Goal: Task Accomplishment & Management: Use online tool/utility

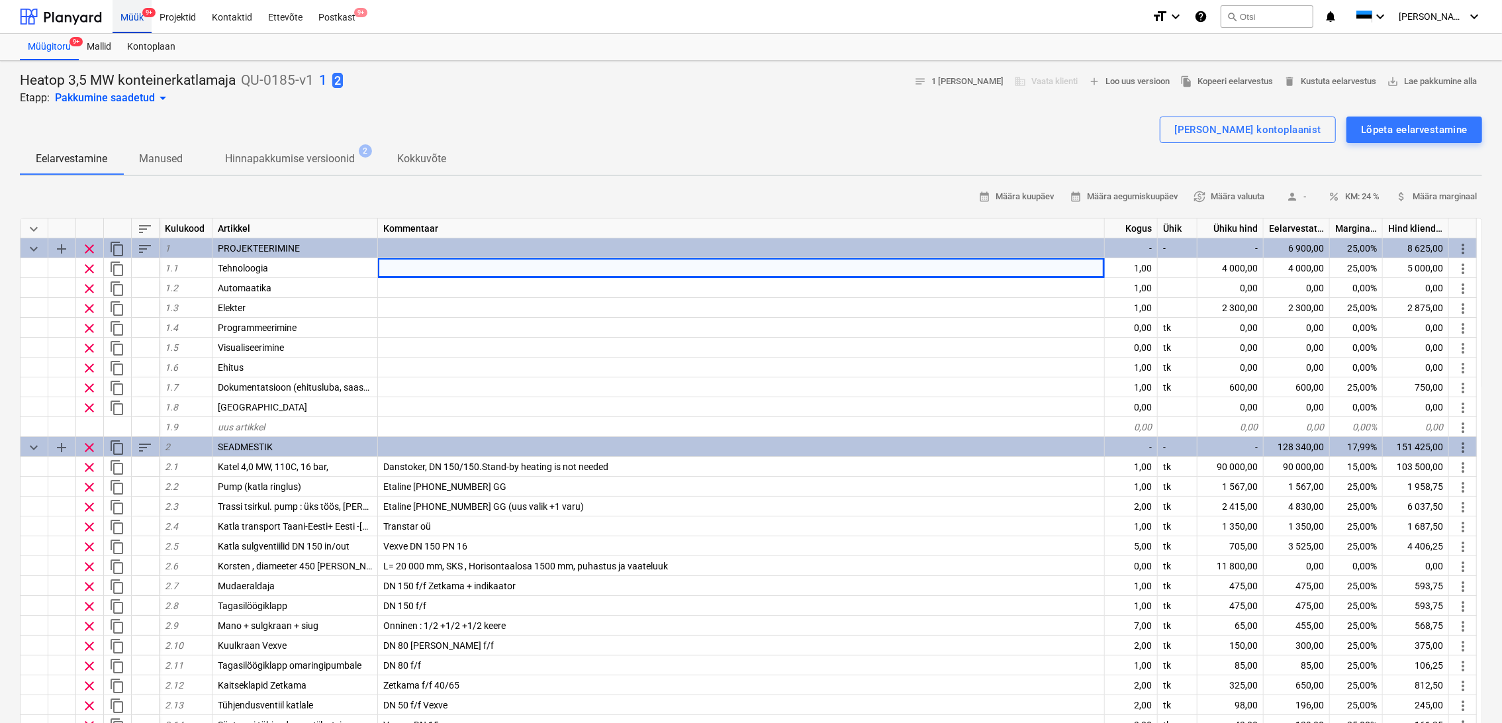
click at [132, 17] on div "Müük 9+" at bounding box center [132, 16] width 39 height 34
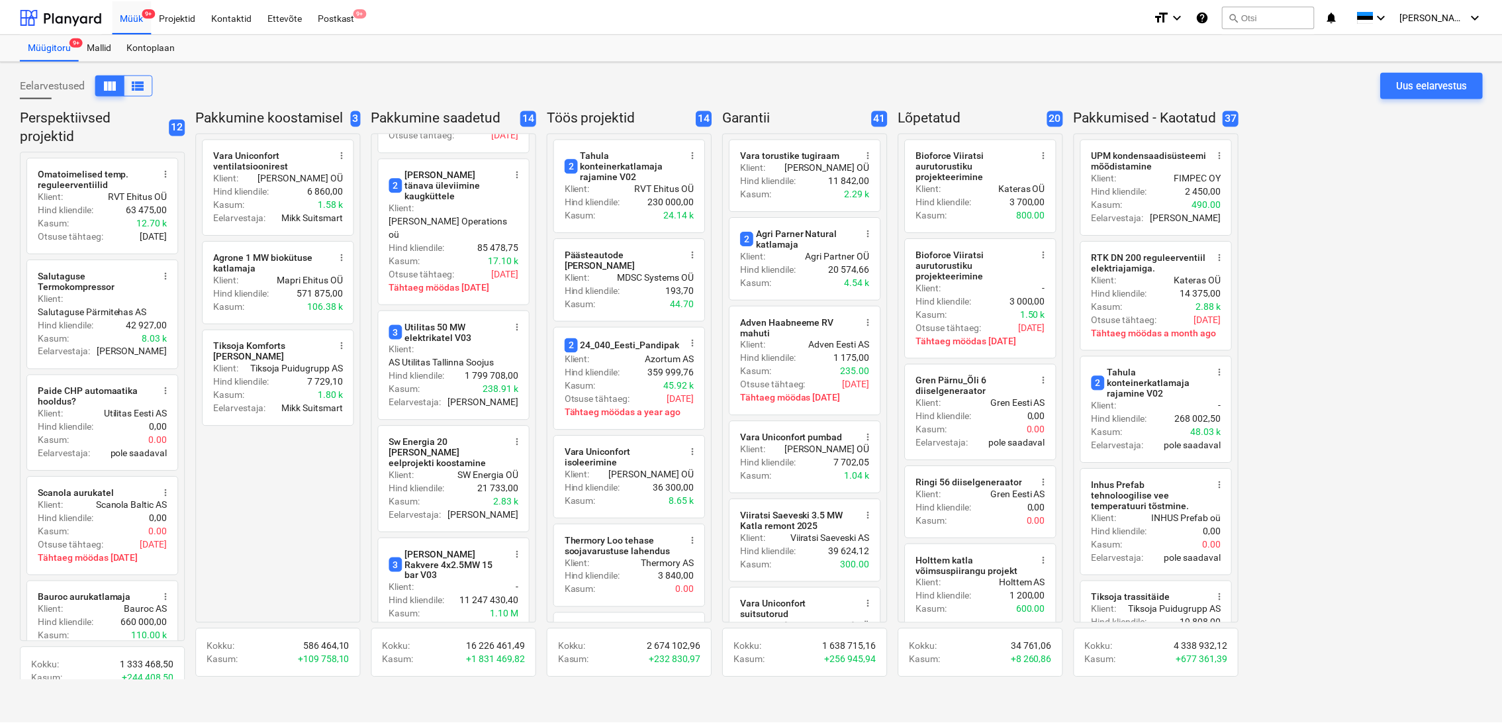
scroll to position [441, 0]
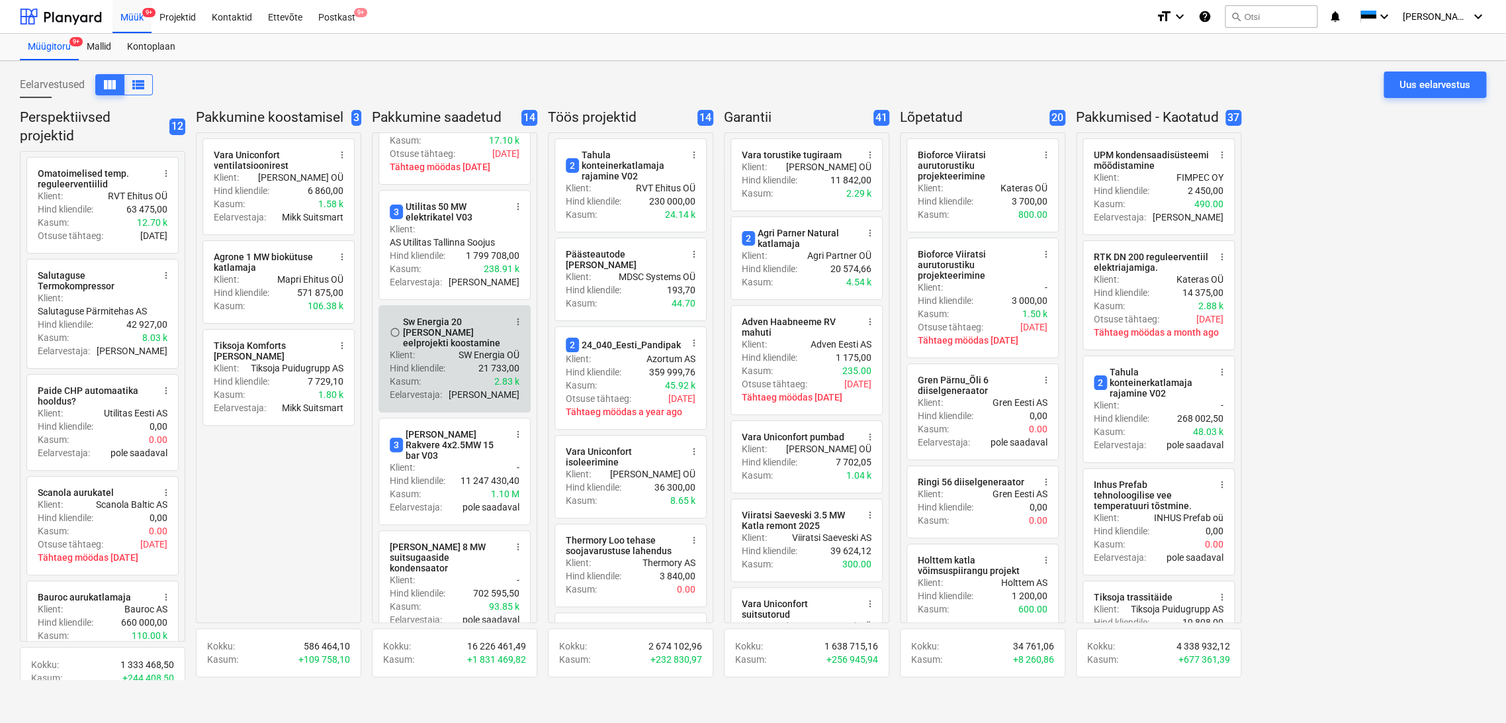
click at [451, 316] on div "Sw Energia 20 [PERSON_NAME] eelprojekti koostamine" at bounding box center [454, 332] width 102 height 32
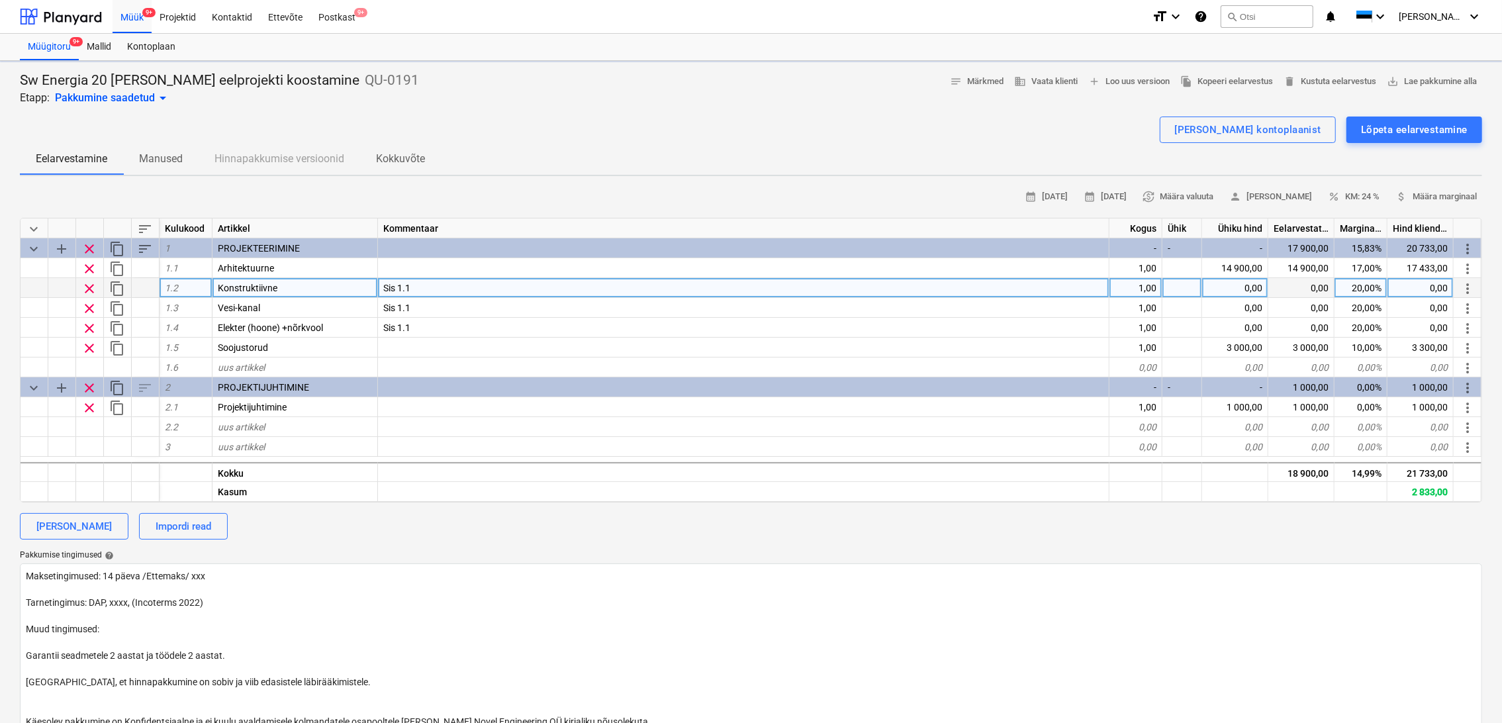
type textarea "x"
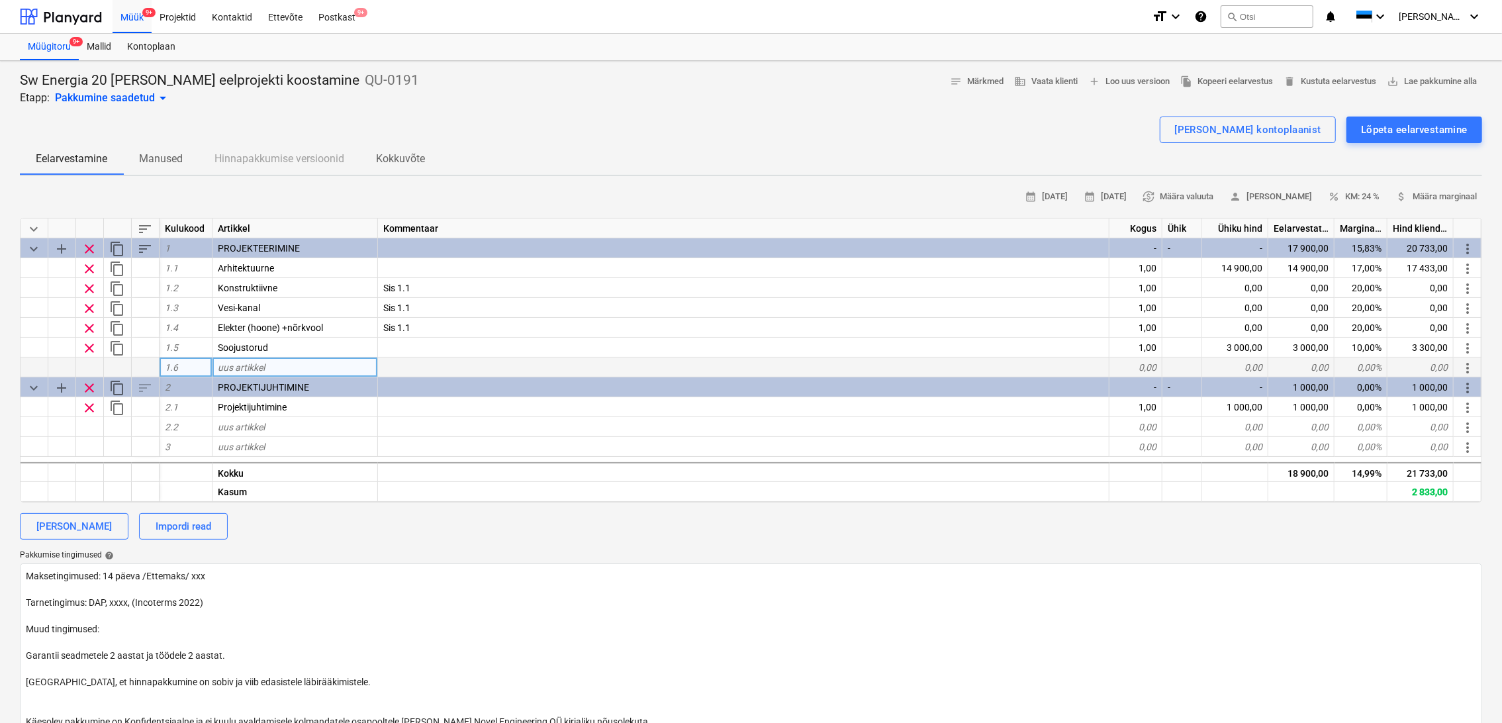
click at [265, 365] on div "uus artikkel" at bounding box center [294, 367] width 165 height 20
type input "Tehnoloogia"
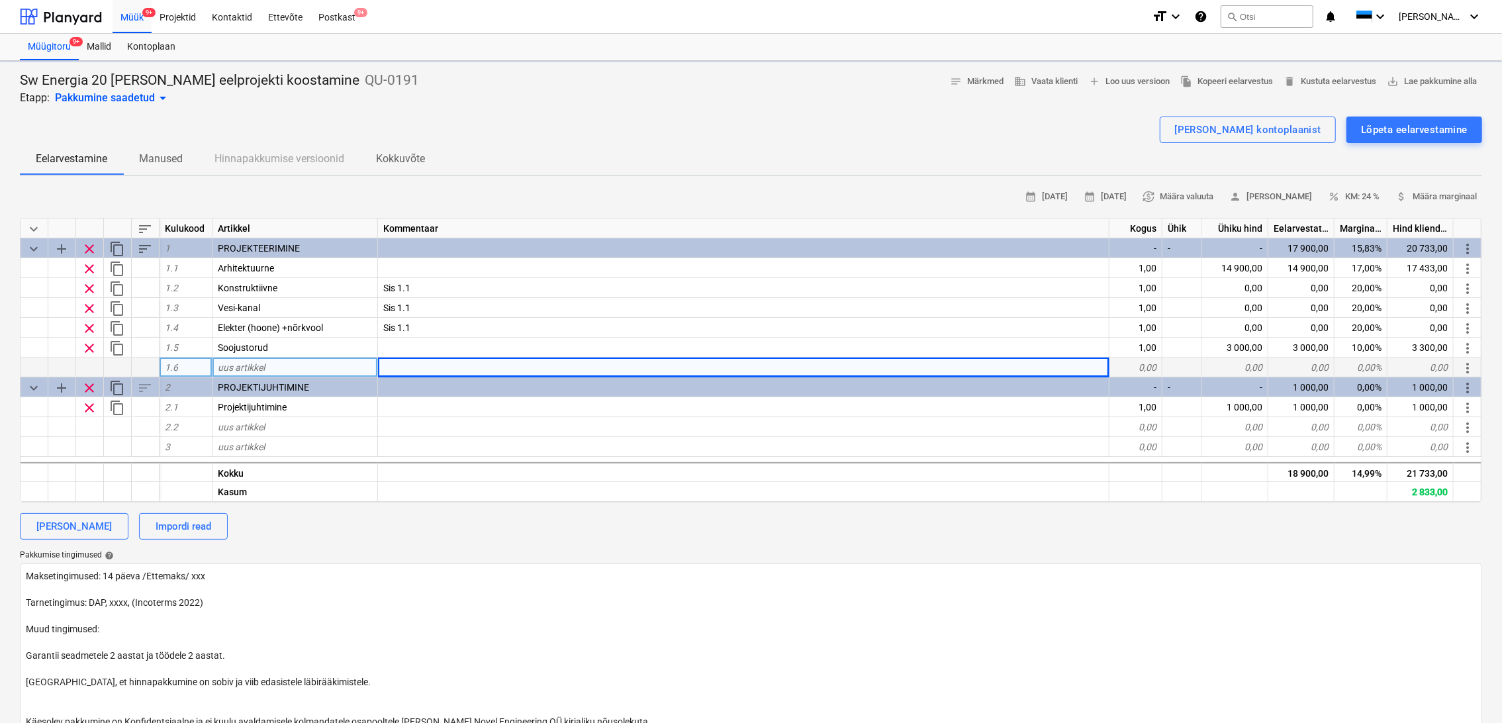
type textarea "x"
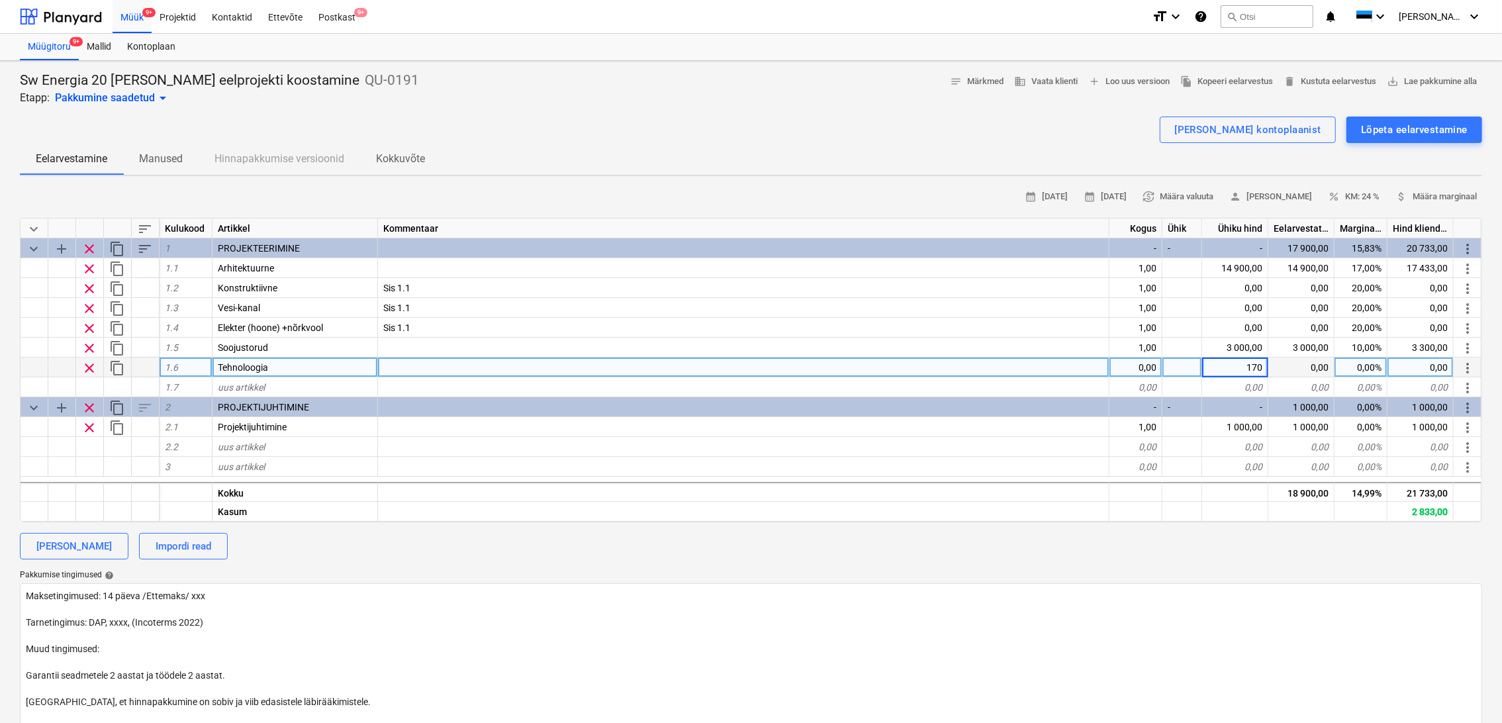
type input "1700"
type textarea "x"
type input "15"
type textarea "x"
click at [231, 382] on span "uus artikkel" at bounding box center [241, 387] width 47 height 11
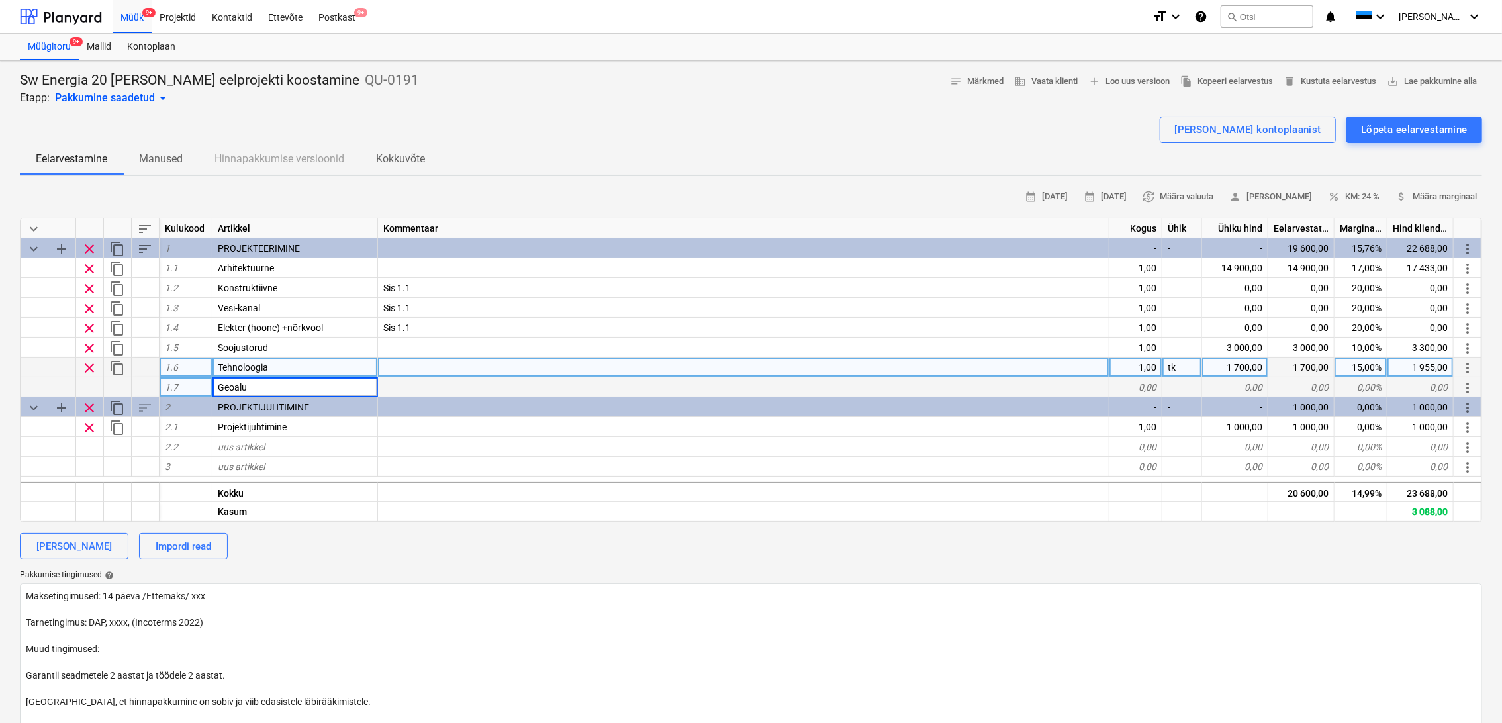
type input "Geoalus"
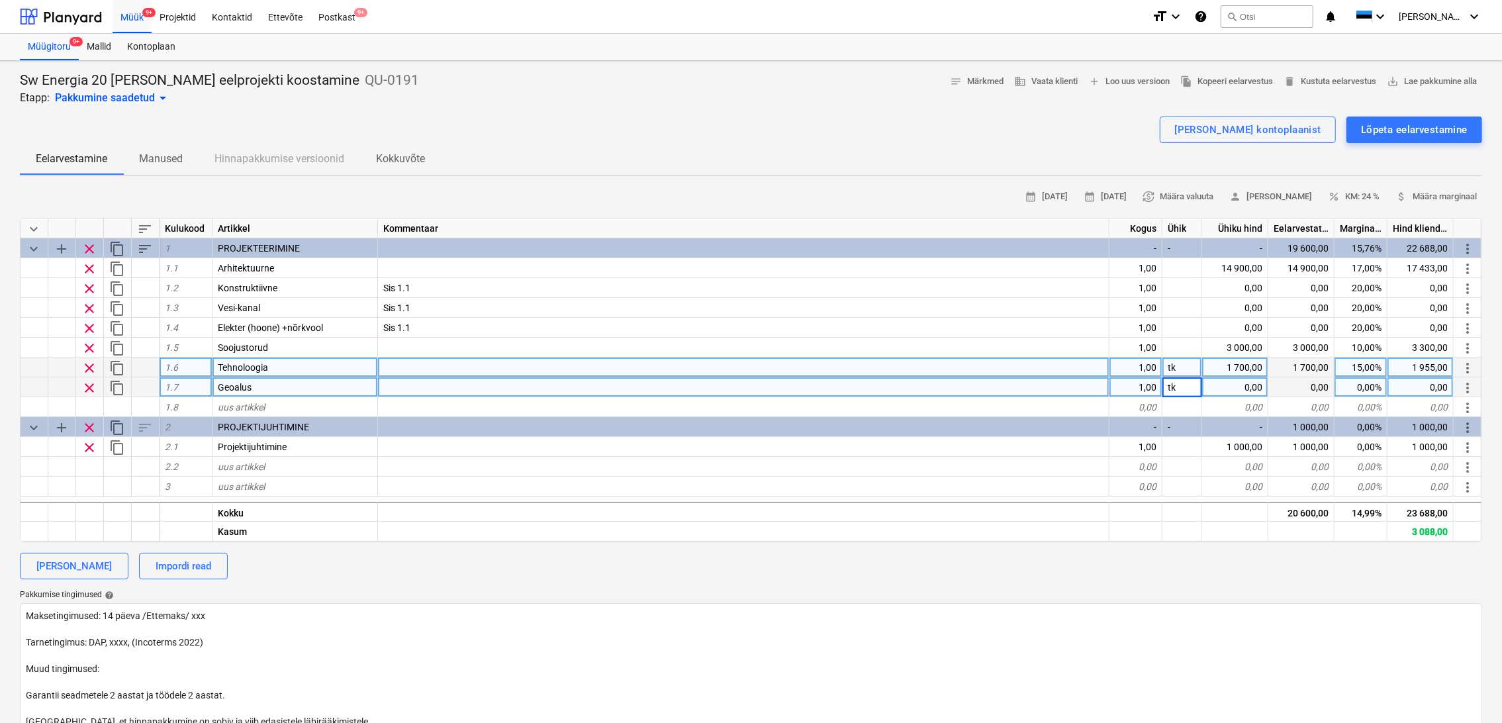
type textarea "x"
type input "1500"
type textarea "x"
click at [575, 113] on div at bounding box center [751, 111] width 1462 height 11
